Goal: Check status: Check status

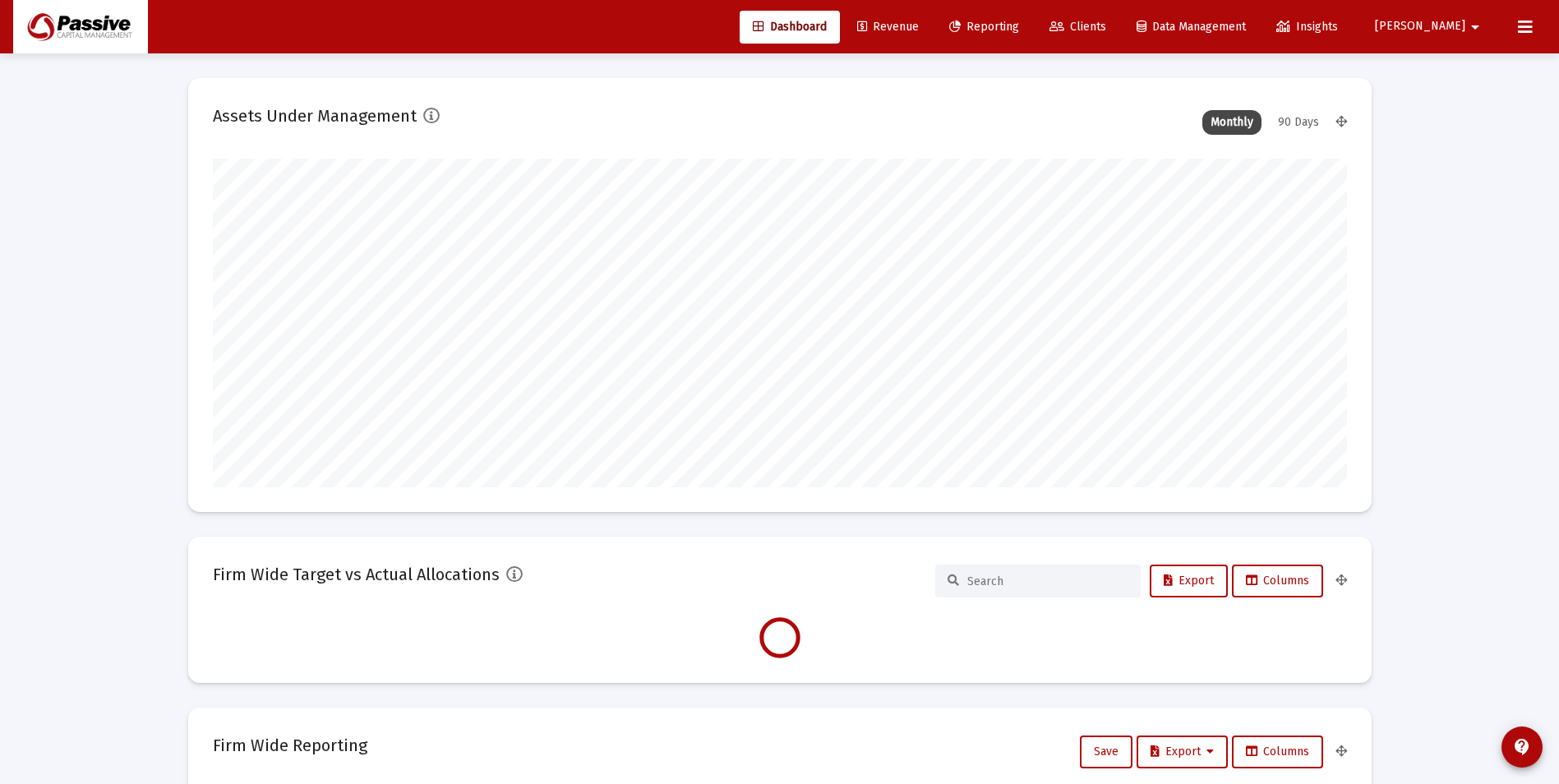
type input "[DATE]"
click at [1019, 28] on span "Reporting" at bounding box center [984, 27] width 70 height 14
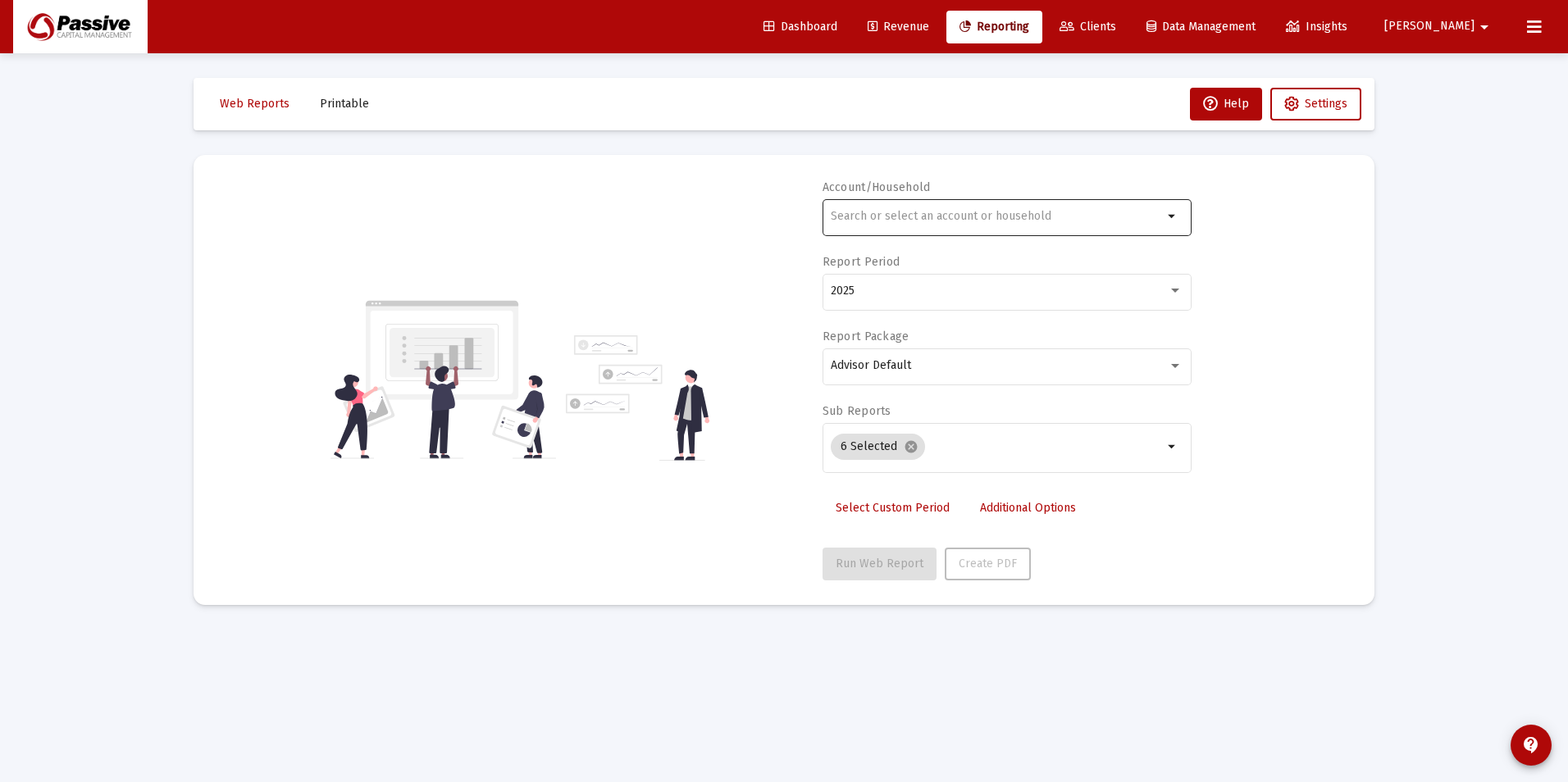
click at [889, 219] on input "text" at bounding box center [996, 216] width 332 height 13
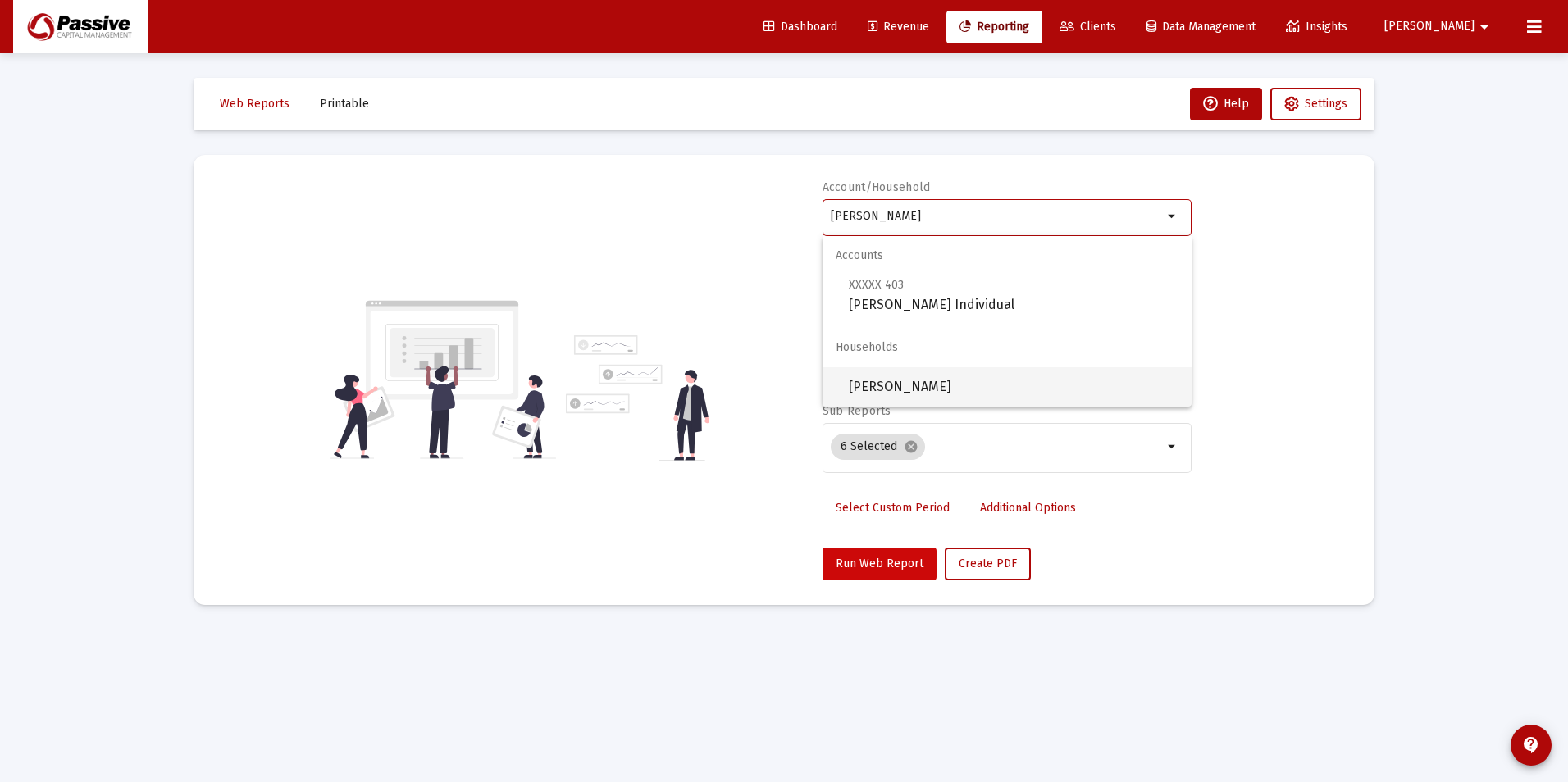
drag, startPoint x: 929, startPoint y: 380, endPoint x: 901, endPoint y: 551, distance: 173.3
click at [930, 379] on span "[PERSON_NAME]" at bounding box center [1014, 386] width 330 height 39
type input "[PERSON_NAME]"
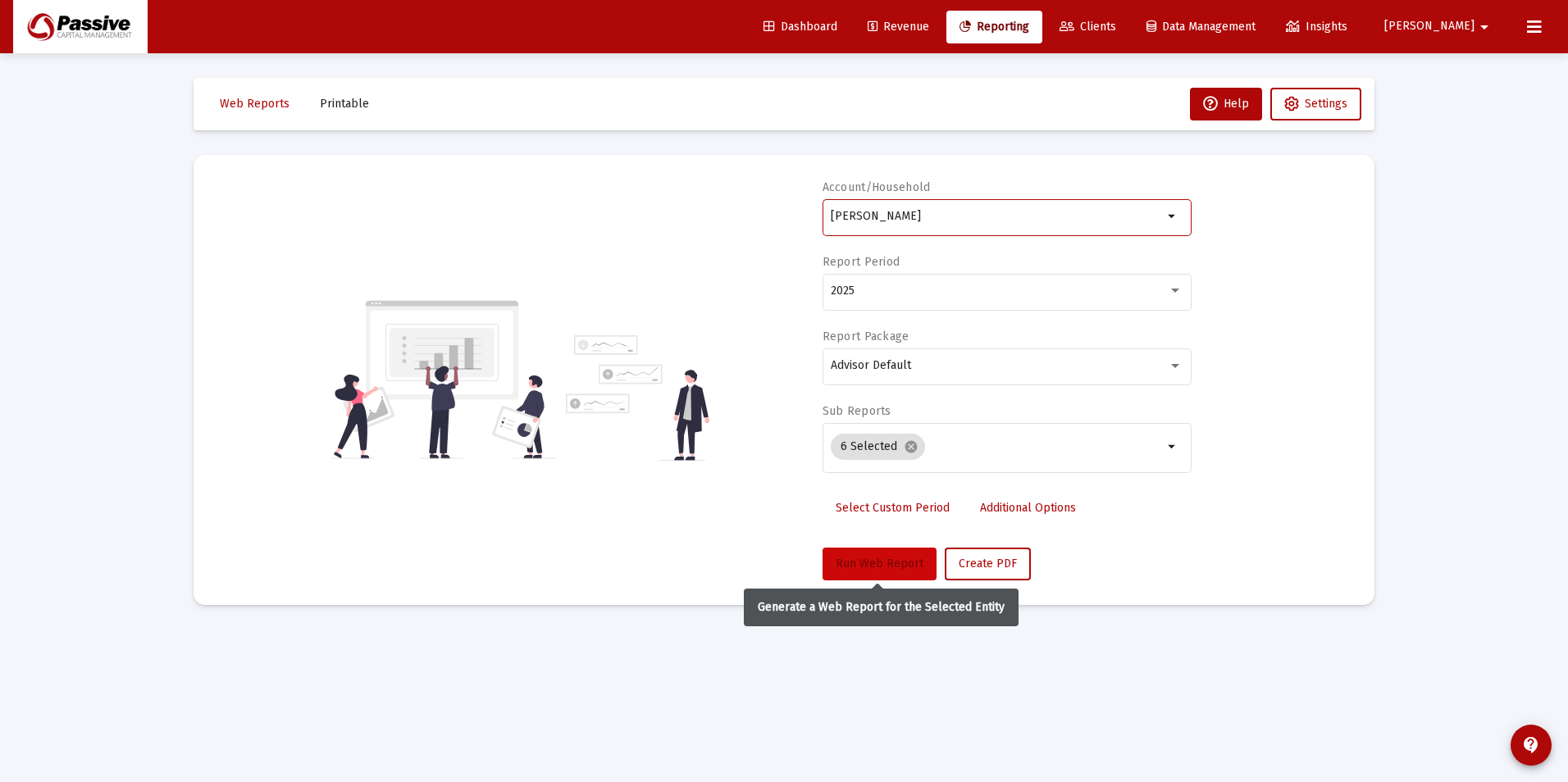
click at [886, 562] on span "Run Web Report" at bounding box center [879, 563] width 87 height 14
